Goal: Information Seeking & Learning: Compare options

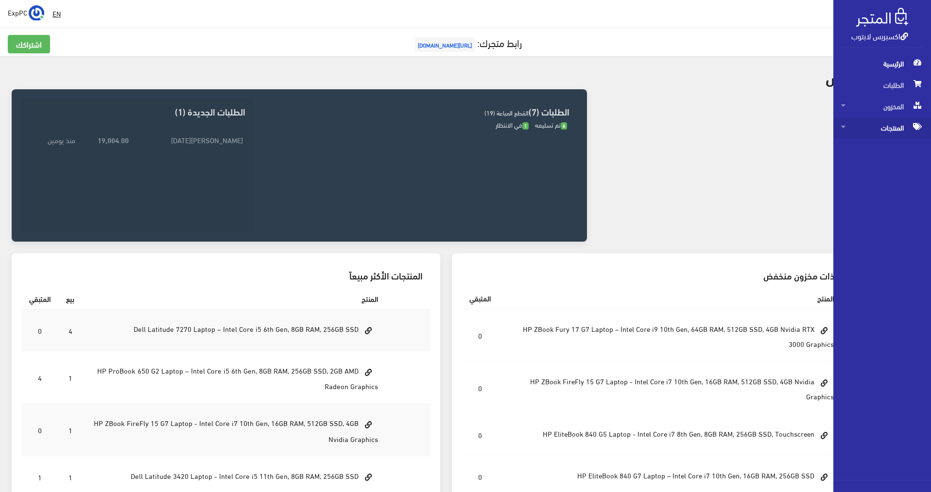
click at [905, 122] on span "المنتجات" at bounding box center [882, 128] width 82 height 21
click at [881, 134] on span "المنتجات" at bounding box center [882, 128] width 82 height 21
click at [843, 128] on icon at bounding box center [843, 126] width 4 height 7
click at [880, 131] on span "المنتجات" at bounding box center [882, 128] width 82 height 21
click at [900, 125] on span "المنتجات" at bounding box center [882, 128] width 82 height 21
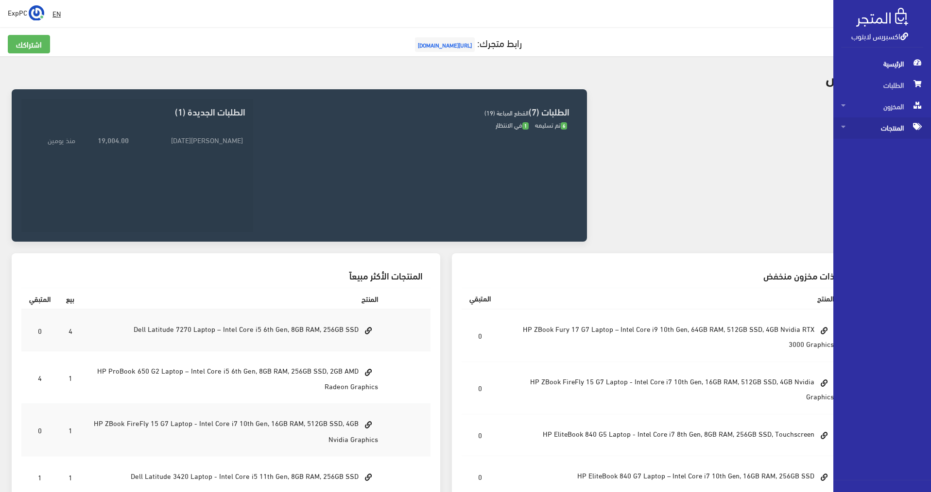
click at [895, 131] on span "المنتجات" at bounding box center [882, 128] width 82 height 21
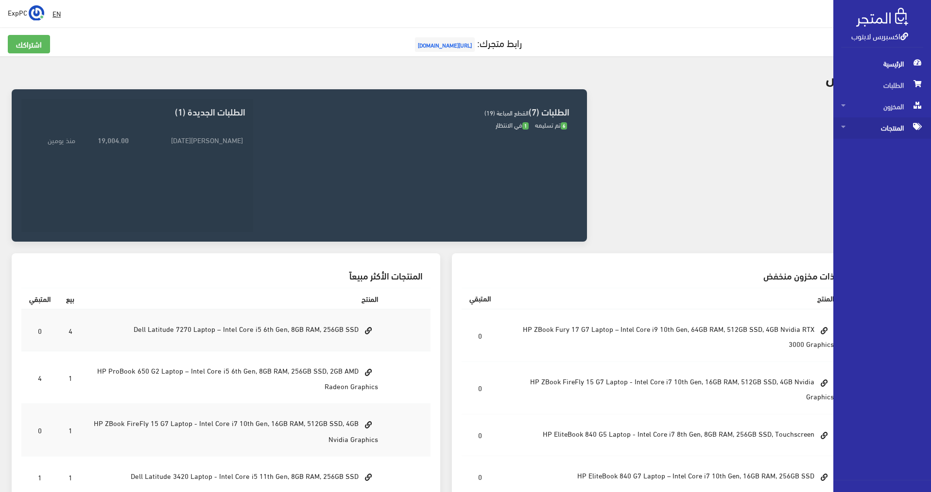
click at [895, 131] on span "المنتجات" at bounding box center [882, 128] width 82 height 21
click at [888, 127] on span "المنتجات" at bounding box center [882, 128] width 82 height 21
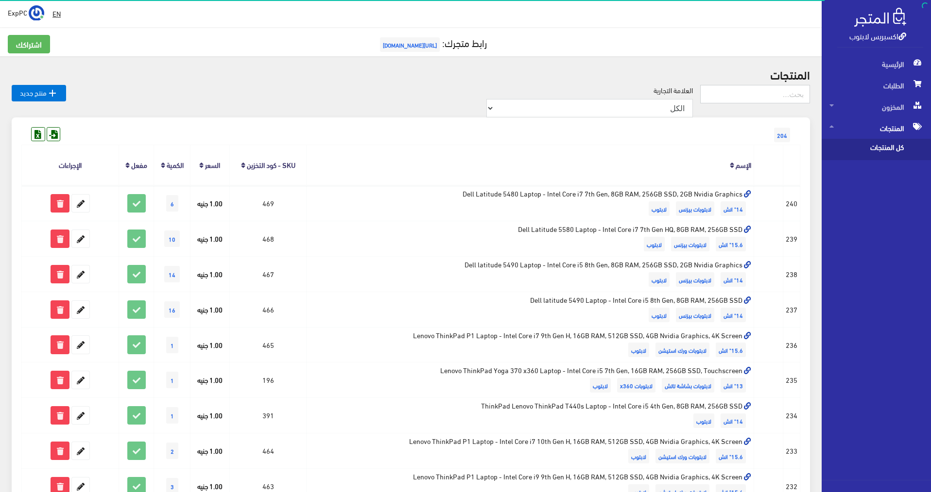
click at [754, 96] on input "text" at bounding box center [755, 94] width 110 height 18
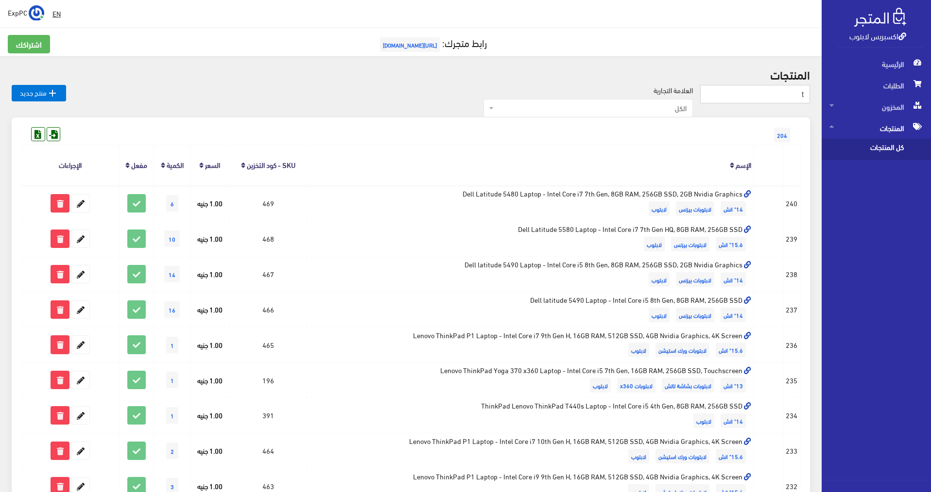
drag, startPoint x: 797, startPoint y: 94, endPoint x: 817, endPoint y: 91, distance: 20.1
type input "T"
type input "touc"
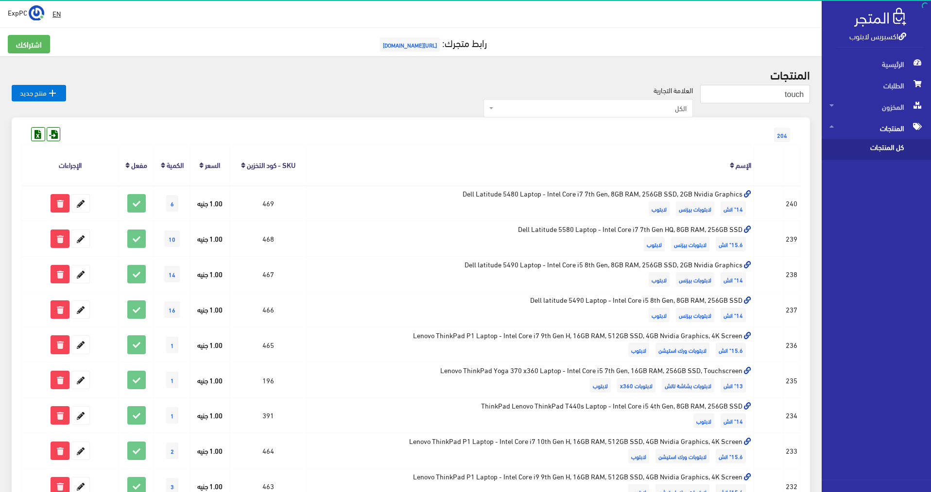
type input "touch"
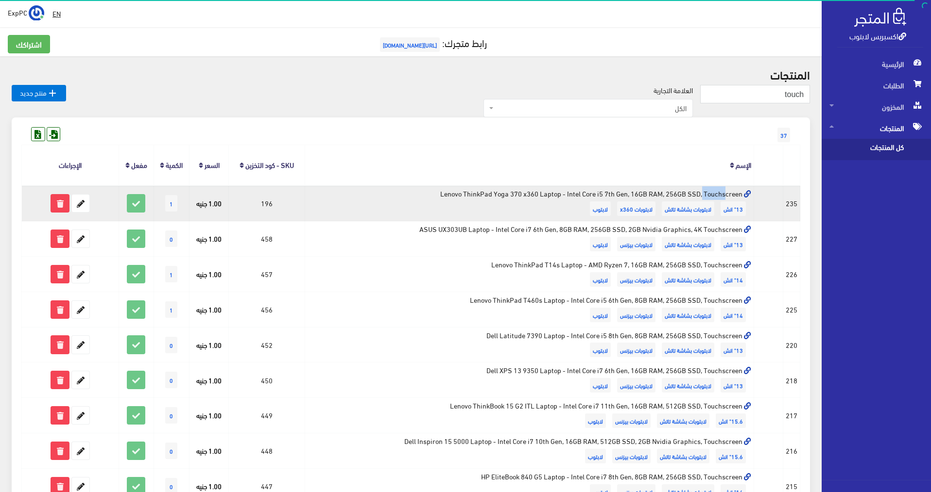
drag, startPoint x: 613, startPoint y: 194, endPoint x: 593, endPoint y: 194, distance: 19.4
click at [593, 194] on td "Lenovo ThinkPad Yoga 370 x360 Laptop - Intel Core i5 7th Gen, 16GB RAM, 256GB S…" at bounding box center [529, 203] width 449 height 35
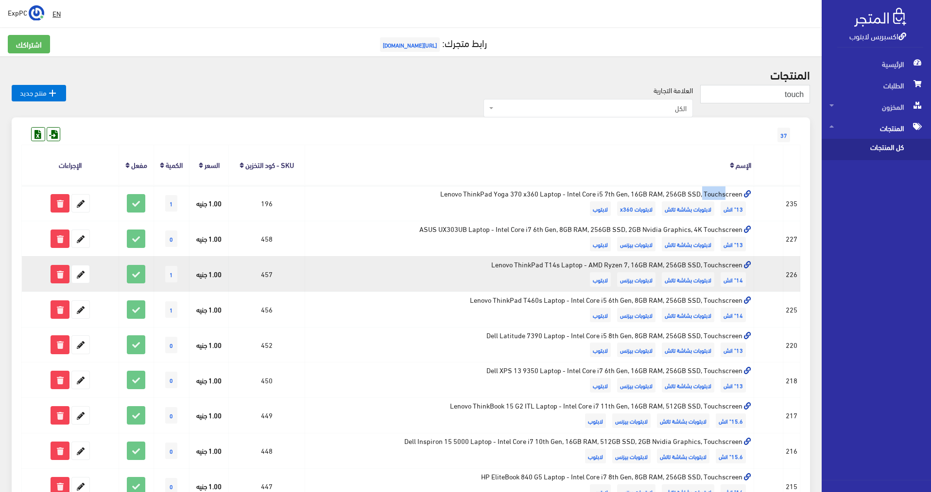
drag, startPoint x: 672, startPoint y: 267, endPoint x: 514, endPoint y: 265, distance: 157.4
click at [514, 265] on td "Lenovo ThinkPad T14s Laptop - AMD Ryzen 7, 16GB RAM, 256GB SSD, Touchscreen 14"…" at bounding box center [529, 273] width 449 height 35
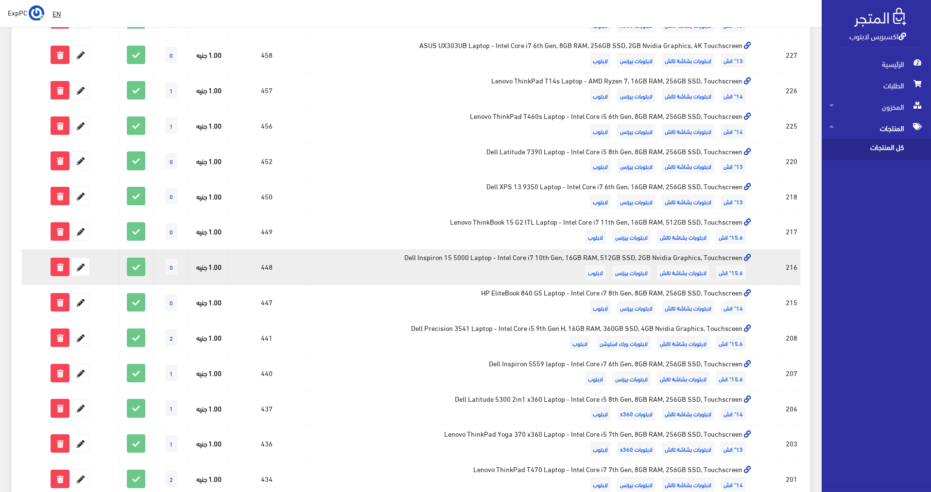
scroll to position [194, 0]
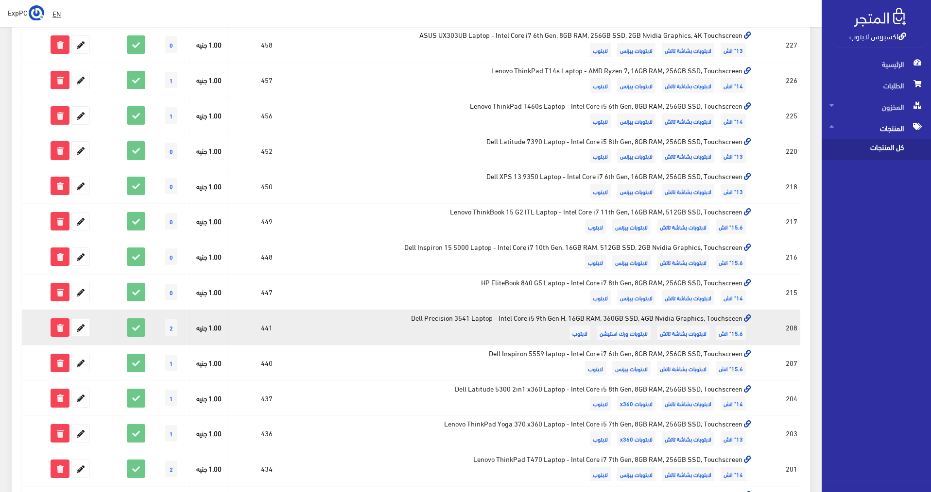
drag, startPoint x: 734, startPoint y: 317, endPoint x: 617, endPoint y: 311, distance: 117.2
click at [617, 311] on td "Dell Precision 3541 Laptop - Intel Core i5 9th Gen H, 16GB RAM, 360GB SSD, 4GB …" at bounding box center [529, 327] width 449 height 35
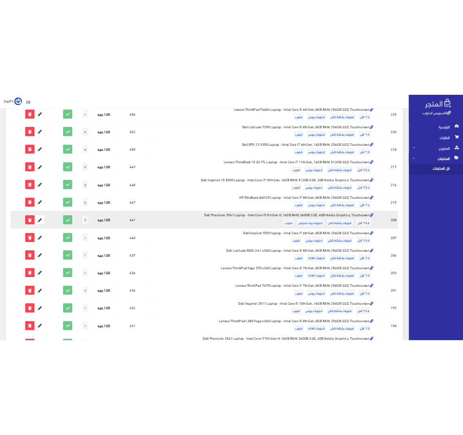
scroll to position [291, 0]
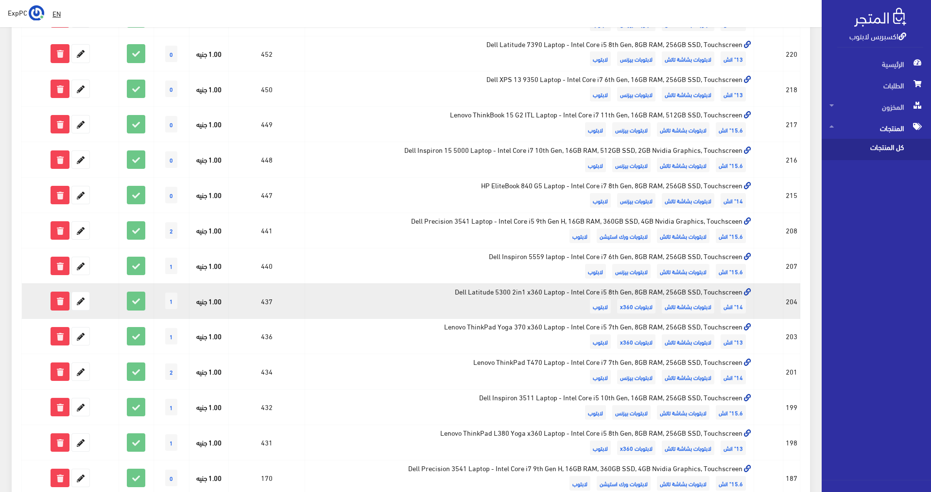
drag, startPoint x: 734, startPoint y: 294, endPoint x: 555, endPoint y: 294, distance: 178.7
click at [555, 294] on td "Dell Latitude 5300 2in1 x360 Laptop - Intel Core i5 8th Gen, 8GB RAM, 256GB SSD…" at bounding box center [529, 301] width 449 height 35
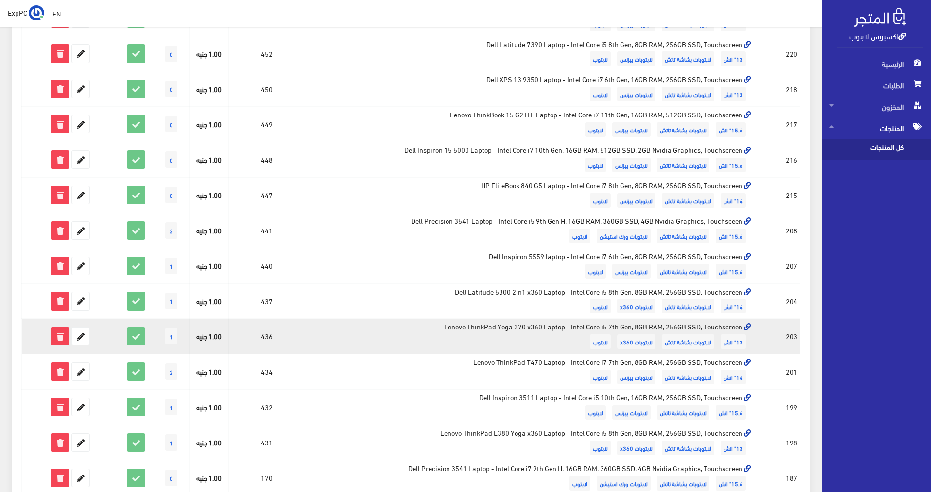
drag, startPoint x: 730, startPoint y: 328, endPoint x: 491, endPoint y: 323, distance: 239.5
click at [491, 323] on td "Lenovo ThinkPad Yoga 370 x360 Laptop - Intel Core i5 7th Gen, 8GB RAM, 256GB SS…" at bounding box center [529, 336] width 449 height 35
click at [545, 328] on td "Lenovo ThinkPad Yoga 370 x360 Laptop - Intel Core i5 7th Gen, 8GB RAM, 256GB SS…" at bounding box center [529, 336] width 449 height 35
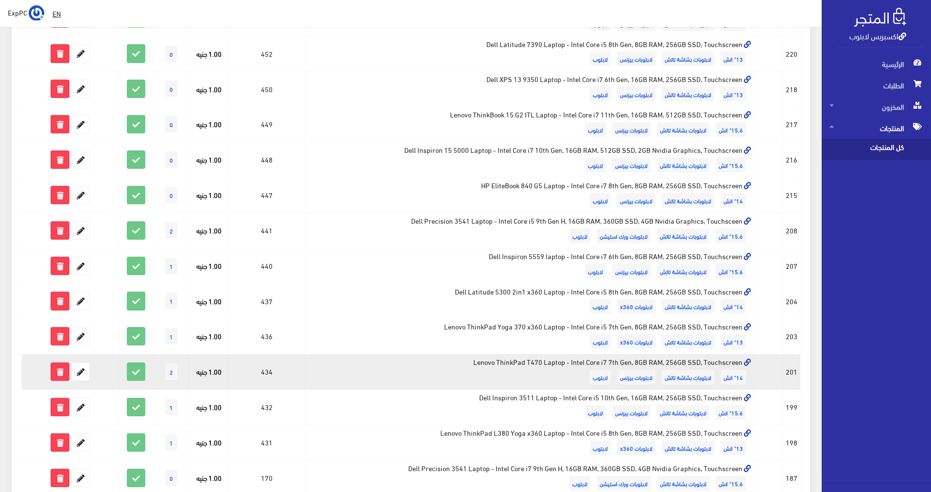
drag, startPoint x: 712, startPoint y: 365, endPoint x: 504, endPoint y: 357, distance: 208.5
click at [504, 357] on td "Lenovo ThinkPad T470 Laptop - Intel Core i7 7th Gen, 8GB RAM, 256GB SSD, Touchs…" at bounding box center [529, 372] width 449 height 35
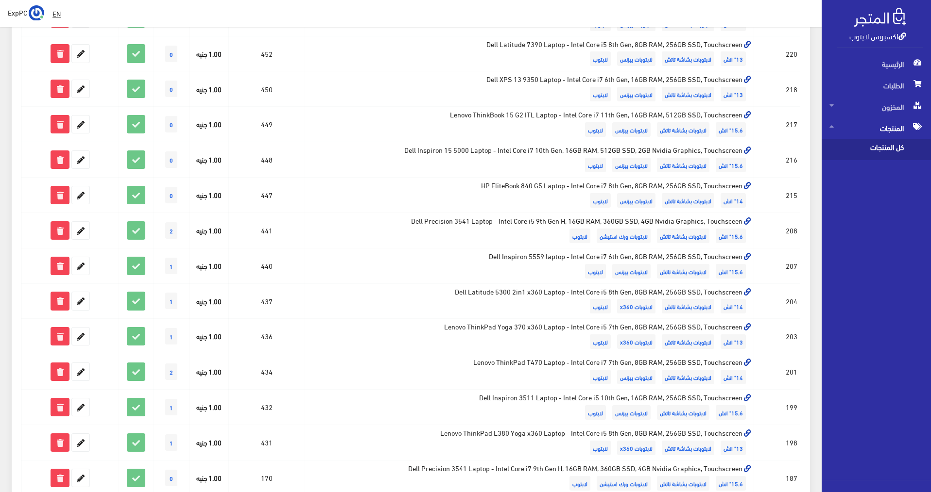
click at [364, 0] on div " EN ExpPC اشتراكي" at bounding box center [410, 13] width 821 height 27
click at [363, 5] on div "EN ExpPC اشتراكي" at bounding box center [411, 13] width 806 height 17
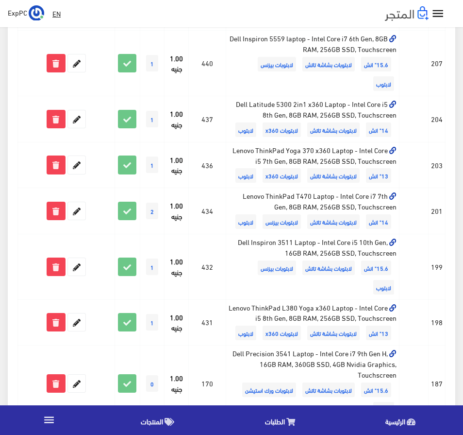
scroll to position [729, 0]
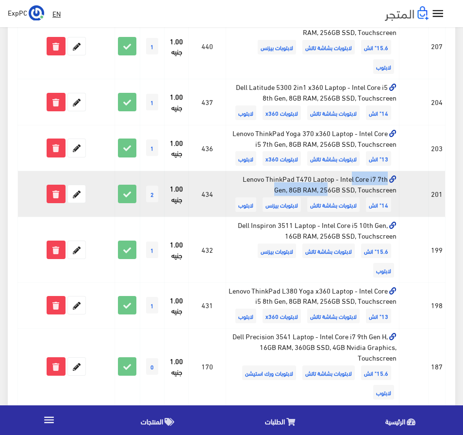
drag, startPoint x: 340, startPoint y: 180, endPoint x: 248, endPoint y: 173, distance: 92.0
click at [248, 173] on td "Lenovo ThinkPad T470 Laptop - Intel Core i7 7th Gen, 8GB RAM, 256GB SSD, Touchs…" at bounding box center [312, 194] width 173 height 46
